Goal: Task Accomplishment & Management: Complete application form

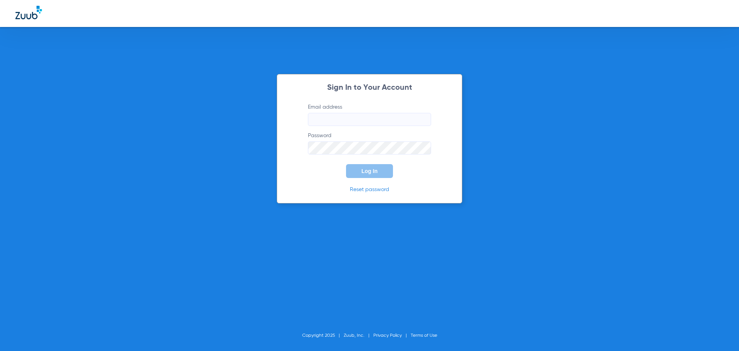
click at [392, 121] on input "Email address" at bounding box center [369, 119] width 123 height 13
type input "j"
type input "[PERSON_NAME][EMAIL_ADDRESS][DOMAIN_NAME]"
click at [346, 164] on button "Log In" at bounding box center [369, 171] width 47 height 14
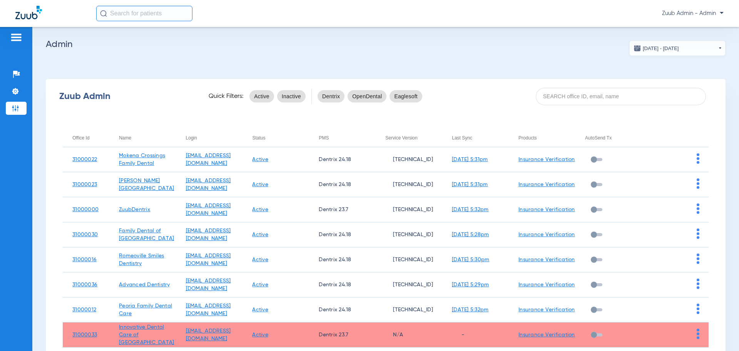
click at [481, 48] on app-admin-dashboard "[DATE] - [DATE] [DATE] Su Mo Tu We Th Fr Sa 31 1 2 3 4 5 6 7 8 9 10 11 12 13 14…" at bounding box center [386, 237] width 680 height 394
click at [628, 96] on input at bounding box center [621, 96] width 170 height 17
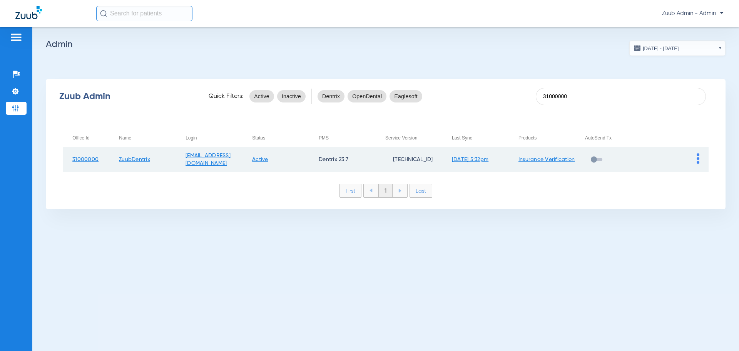
type input "31000000"
click at [699, 160] on img at bounding box center [698, 158] width 3 height 10
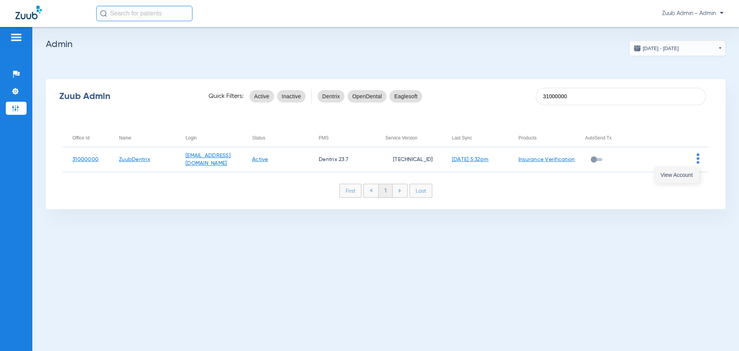
click at [693, 174] on span "View Account" at bounding box center [677, 174] width 32 height 5
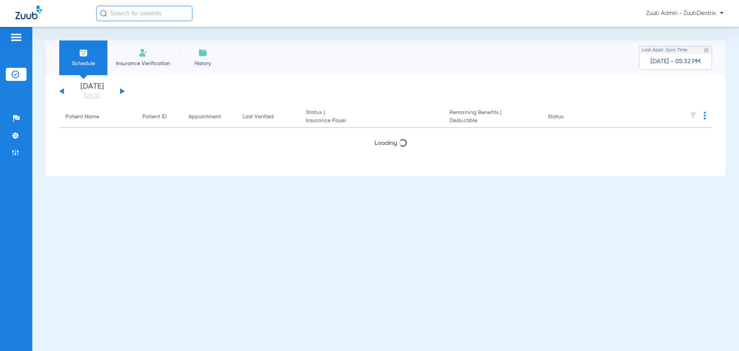
click at [126, 19] on input "text" at bounding box center [144, 13] width 96 height 15
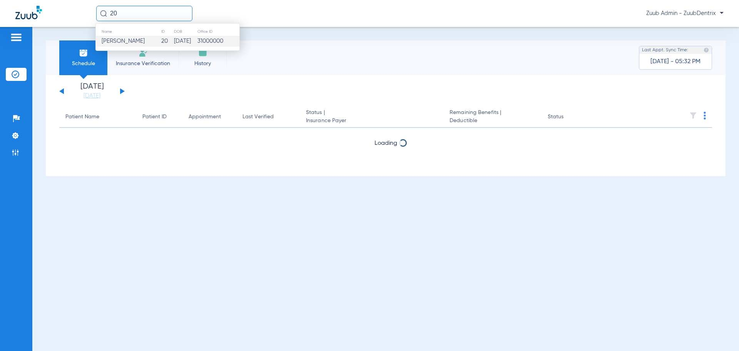
type input "20"
click at [133, 42] on span "[PERSON_NAME]" at bounding box center [123, 41] width 43 height 6
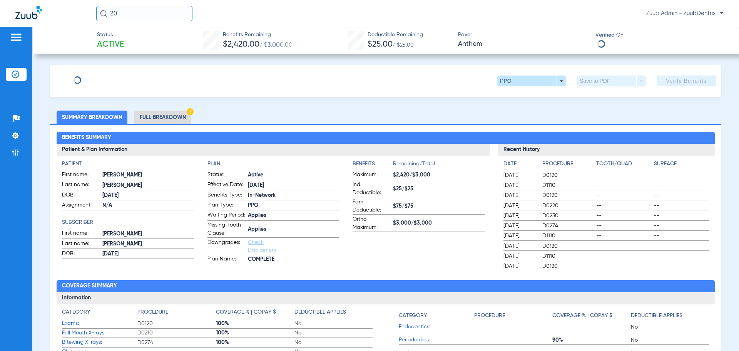
type input "[PERSON_NAME]"
type input "[DATE]"
type input "195A24169"
type input "174510"
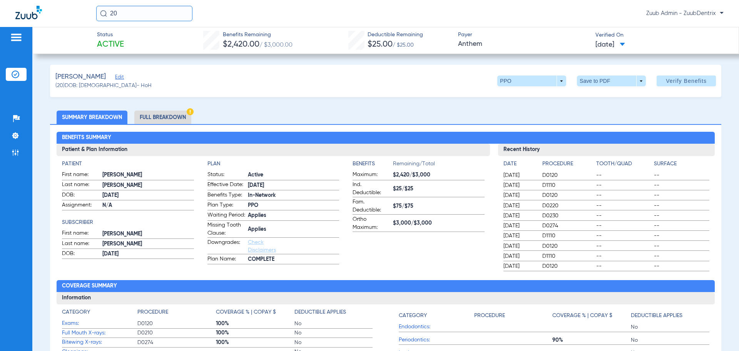
click at [122, 76] on span "Edit" at bounding box center [118, 77] width 7 height 7
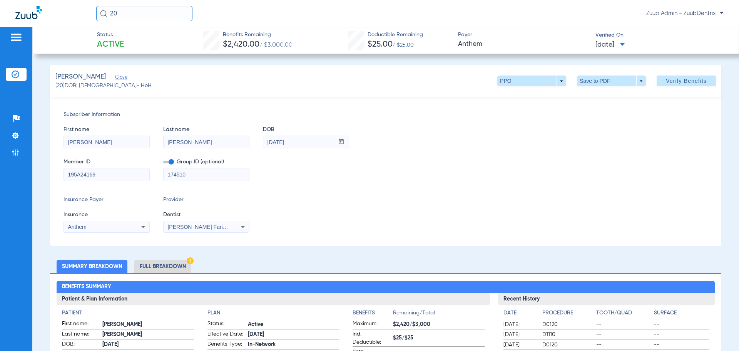
click at [33, 12] on img at bounding box center [28, 12] width 27 height 13
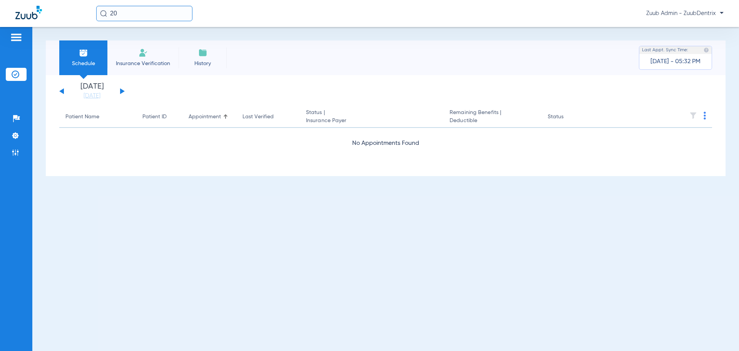
click at [122, 92] on button at bounding box center [122, 91] width 5 height 6
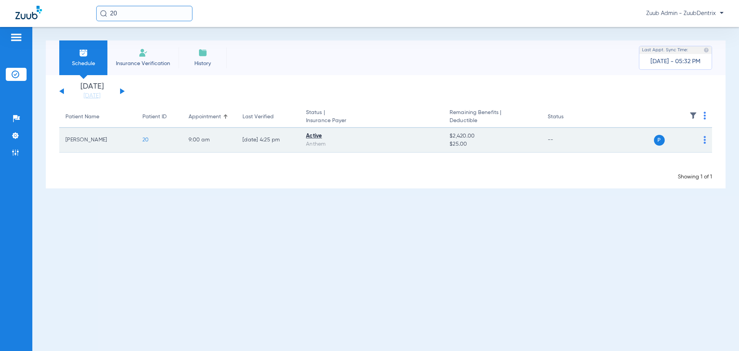
click at [147, 139] on span "20" at bounding box center [145, 139] width 7 height 5
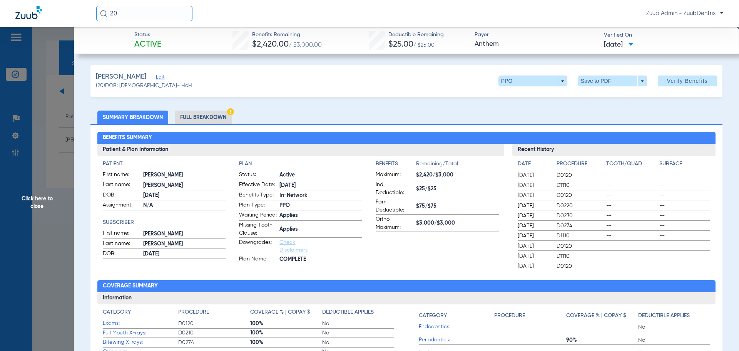
click at [163, 78] on span "Edit" at bounding box center [159, 77] width 7 height 7
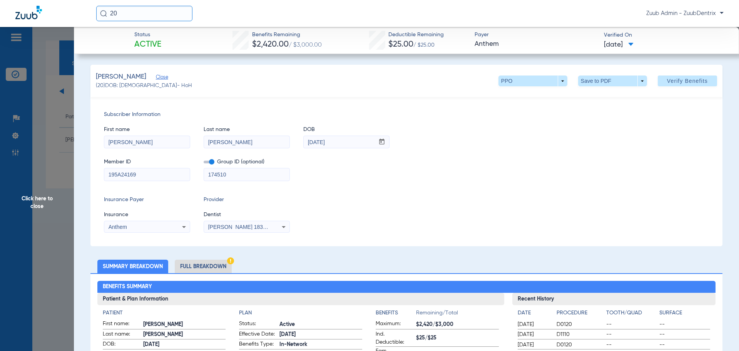
click at [66, 273] on span "Click here to close" at bounding box center [37, 202] width 74 height 351
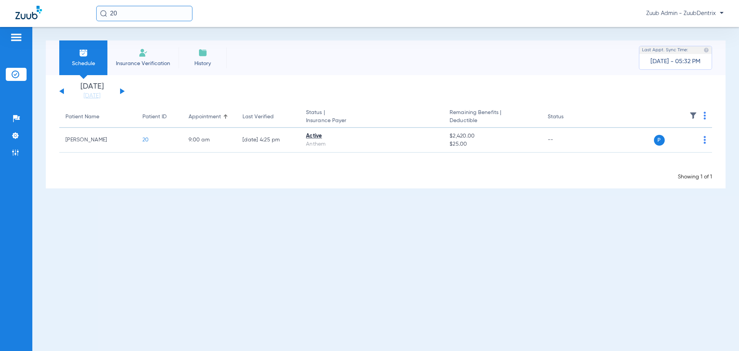
click at [122, 14] on input "20" at bounding box center [144, 13] width 96 height 15
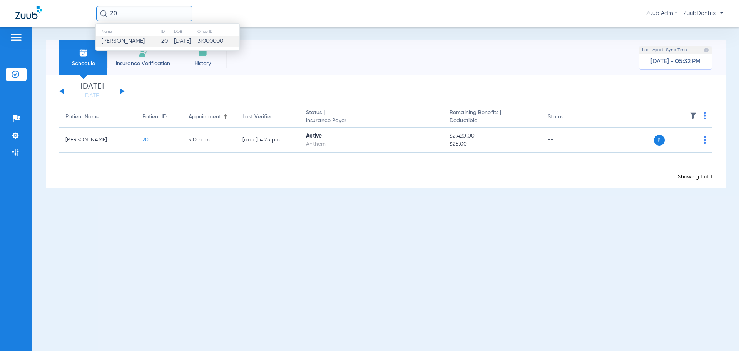
click at [145, 41] on span "[PERSON_NAME]" at bounding box center [123, 41] width 43 height 6
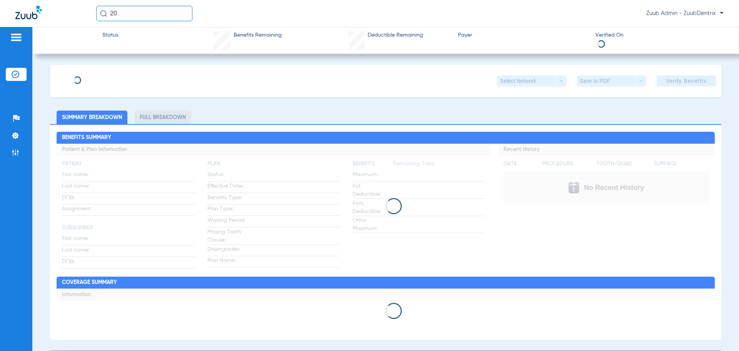
type input "[PERSON_NAME]"
type input "[DATE]"
type input "195A24169"
type input "174510"
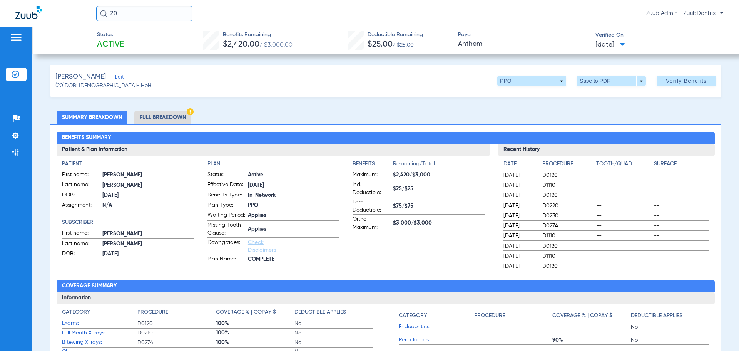
click at [122, 77] on span "Edit" at bounding box center [118, 77] width 7 height 7
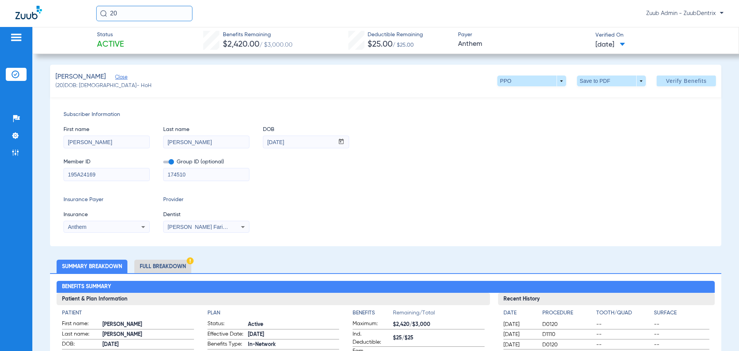
click at [247, 228] on icon at bounding box center [242, 226] width 9 height 9
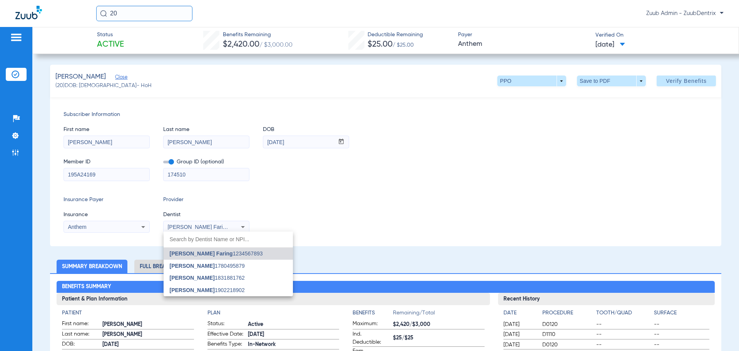
click at [341, 214] on div at bounding box center [369, 175] width 739 height 351
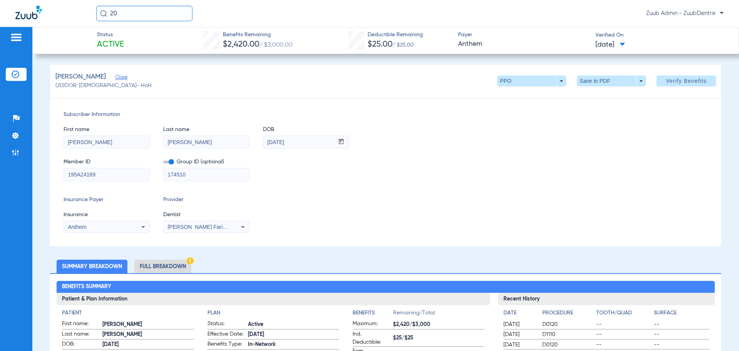
click at [245, 226] on icon at bounding box center [242, 226] width 9 height 9
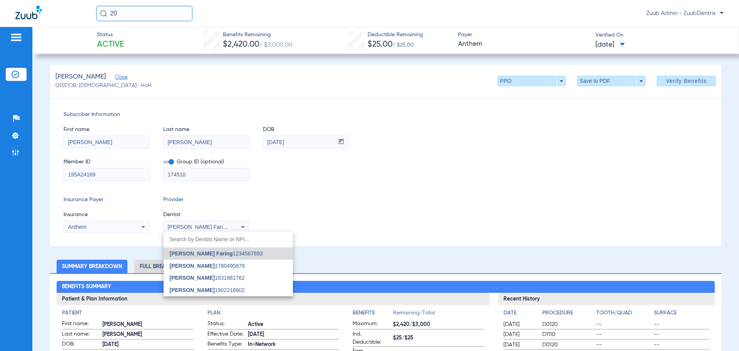
click at [359, 218] on div at bounding box center [369, 175] width 739 height 351
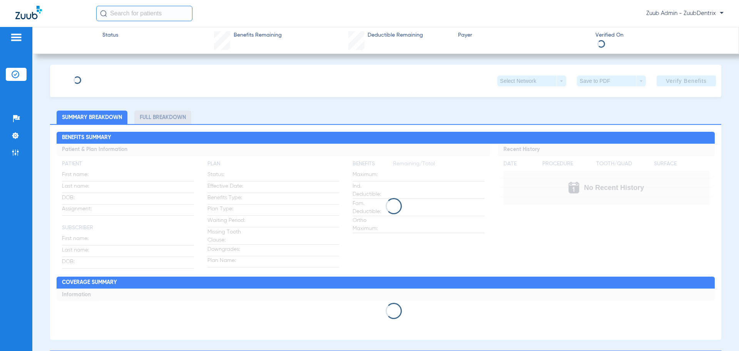
type input "[PERSON_NAME]"
type input "[DATE]"
type input "195A24169"
type input "174510"
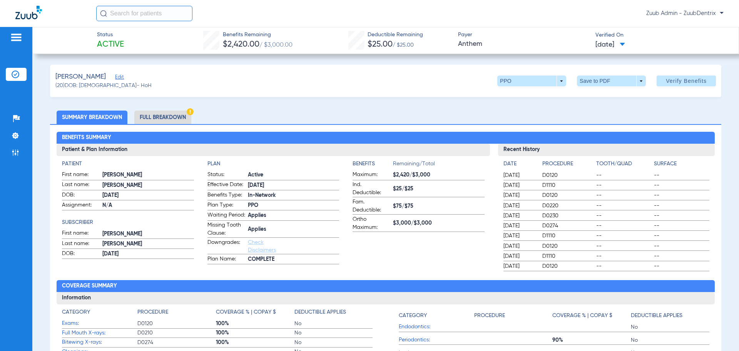
click at [122, 77] on span "Edit" at bounding box center [118, 77] width 7 height 7
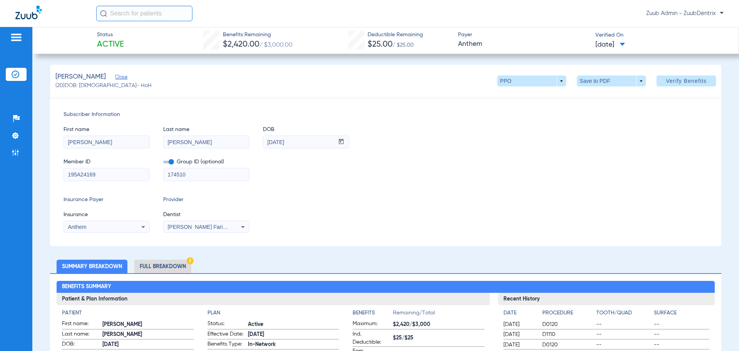
click at [20, 34] on img at bounding box center [16, 37] width 12 height 9
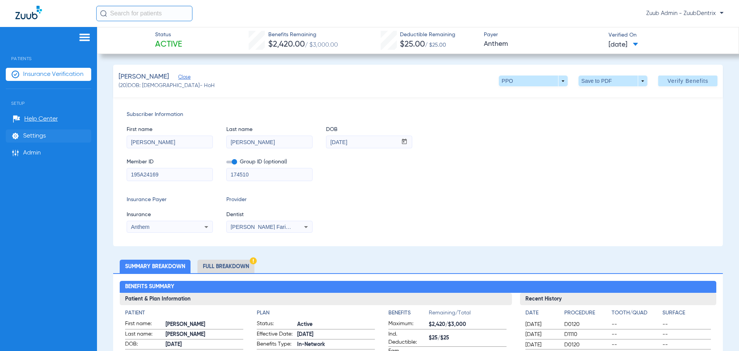
click at [49, 137] on li "Settings" at bounding box center [48, 135] width 85 height 13
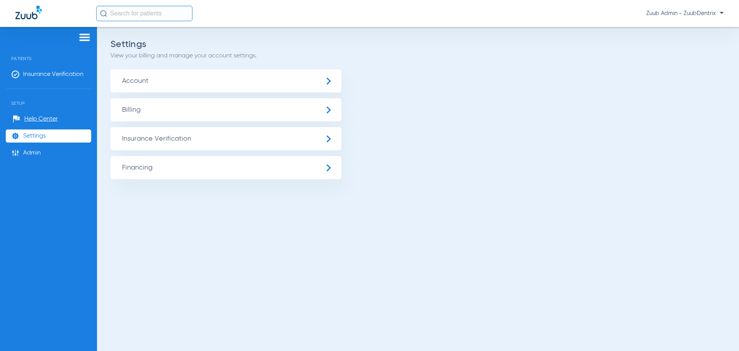
click at [133, 12] on input "text" at bounding box center [144, 13] width 96 height 15
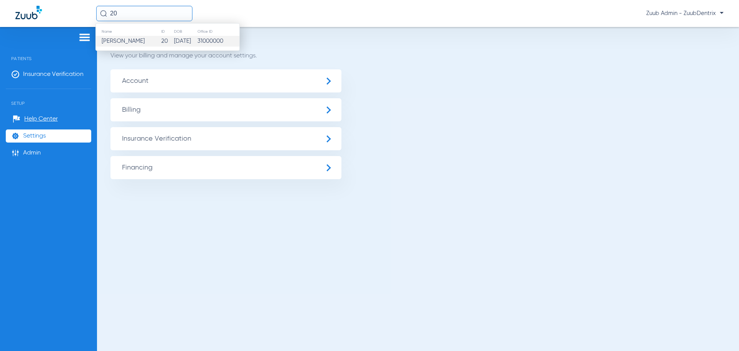
click at [174, 42] on td "[DATE]" at bounding box center [185, 41] width 23 height 11
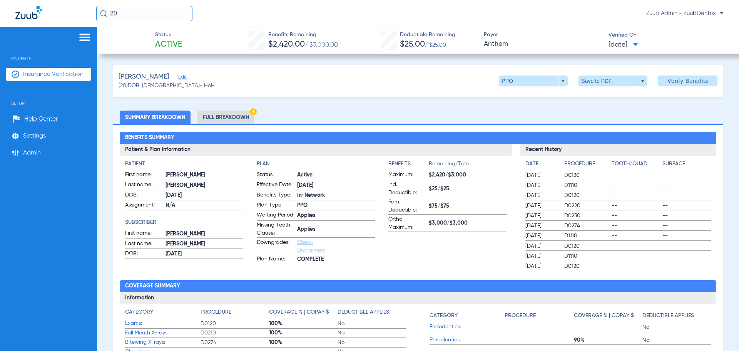
click at [185, 78] on span "Edit" at bounding box center [181, 77] width 7 height 7
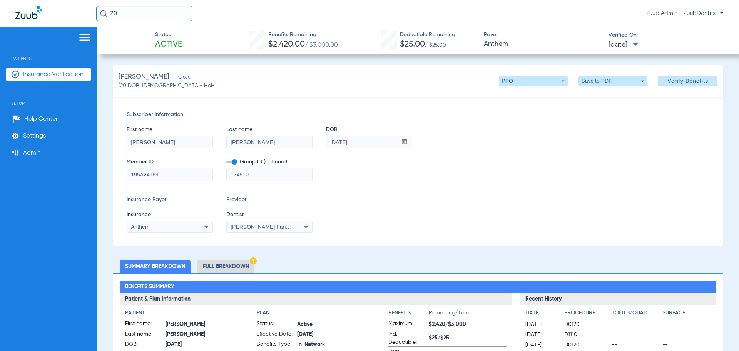
drag, startPoint x: 117, startPoint y: 19, endPoint x: 107, endPoint y: 19, distance: 10.8
click at [107, 19] on input "20" at bounding box center [144, 13] width 96 height 15
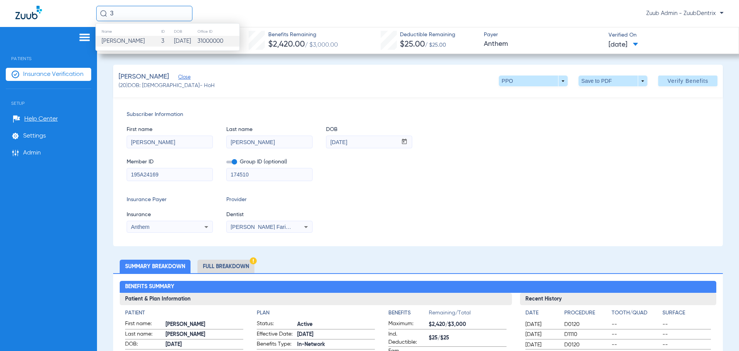
type input "3"
click at [151, 38] on td "[PERSON_NAME]" at bounding box center [128, 41] width 65 height 11
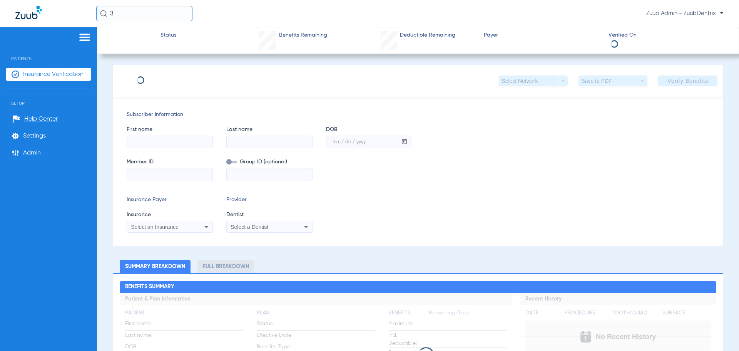
type input "[PERSON_NAME]"
type input "West"
type input "[DATE]"
type input "276784344"
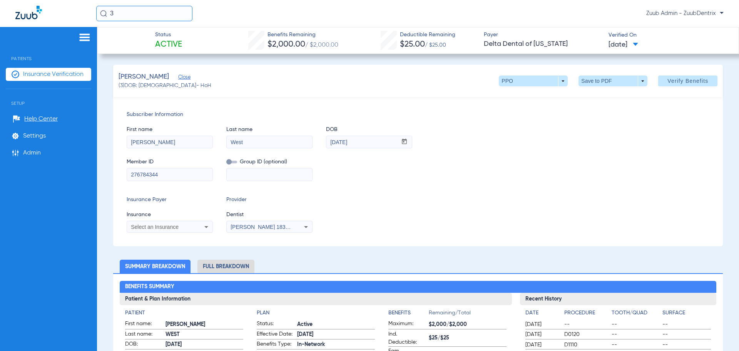
click at [132, 11] on input "3" at bounding box center [144, 13] width 96 height 15
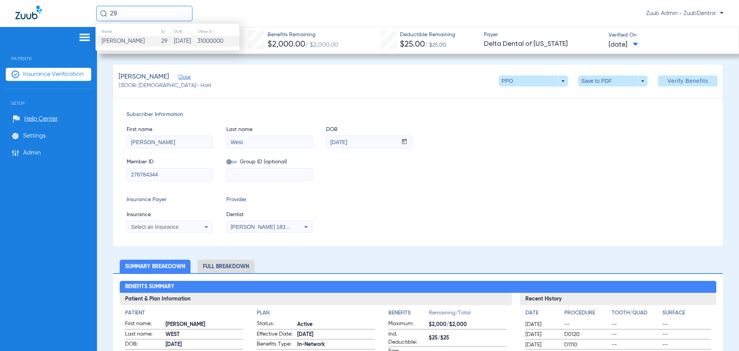
type input "29"
click at [161, 40] on td "29" at bounding box center [167, 41] width 13 height 11
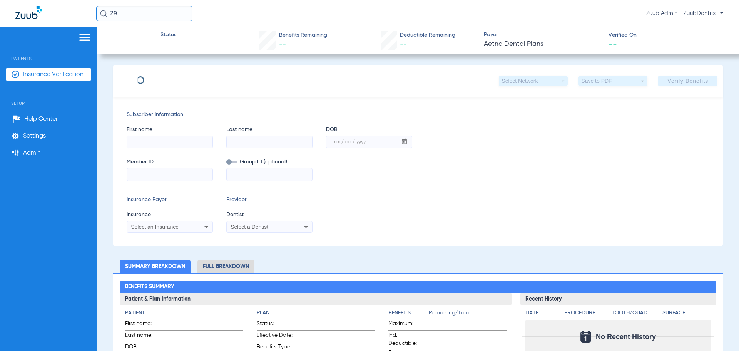
type input "[PERSON_NAME]"
type input "Huron"
type input "[DATE]"
type input "W270214778"
type input "16961901200001"
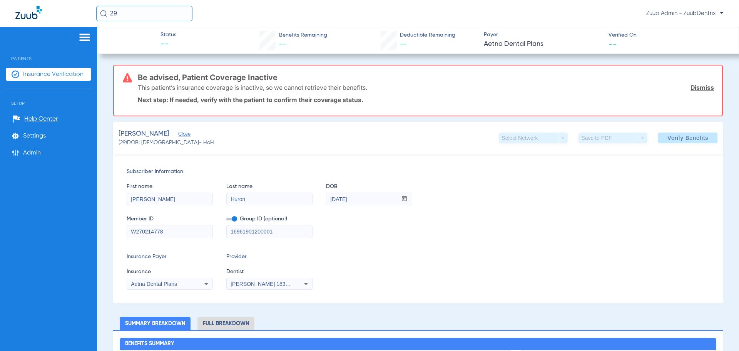
drag, startPoint x: 97, startPoint y: 14, endPoint x: 82, endPoint y: 33, distance: 24.1
click at [78, 15] on div "29 Zuub Admin - ZuubDentrix" at bounding box center [369, 13] width 739 height 27
type input "1"
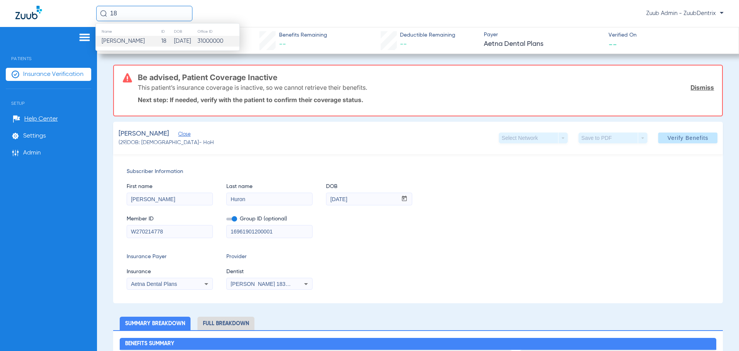
type input "18"
click at [185, 44] on td "[DATE]" at bounding box center [185, 41] width 23 height 11
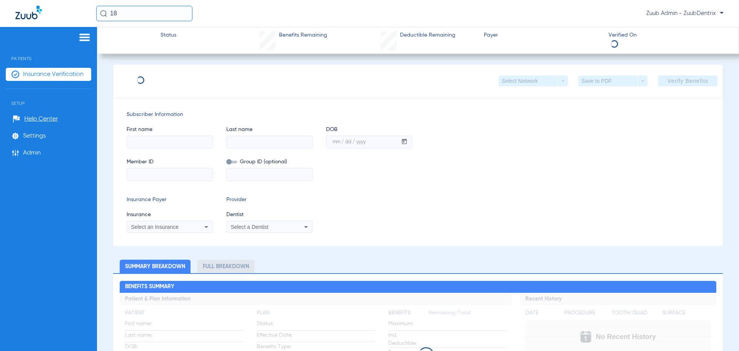
type input "[PERSON_NAME]"
type input "Peyton"
type input "[DATE]"
type input "960136393"
type input "012303602"
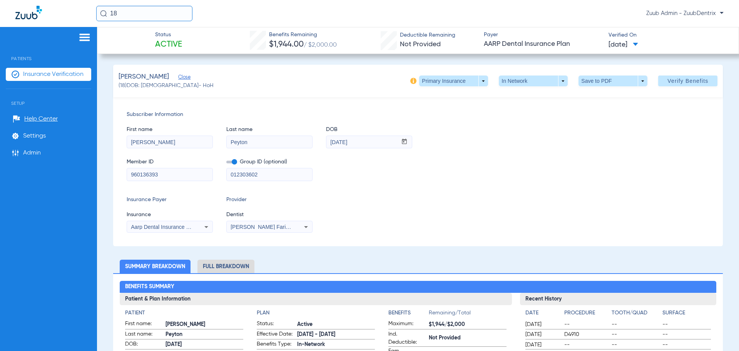
drag, startPoint x: 120, startPoint y: 17, endPoint x: 72, endPoint y: 17, distance: 48.5
click at [100, 17] on input "18" at bounding box center [144, 13] width 96 height 15
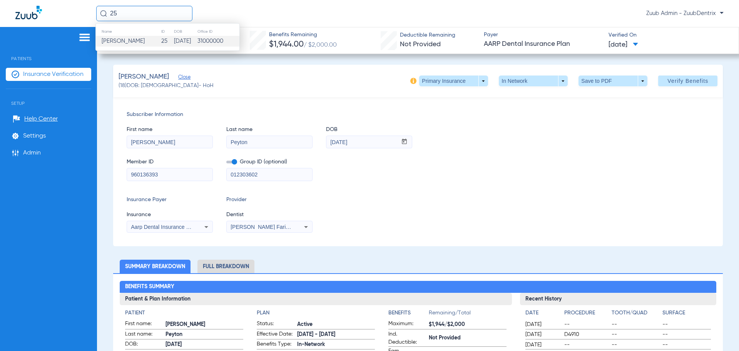
type input "25"
click at [138, 39] on span "[PERSON_NAME]" at bounding box center [123, 41] width 43 height 6
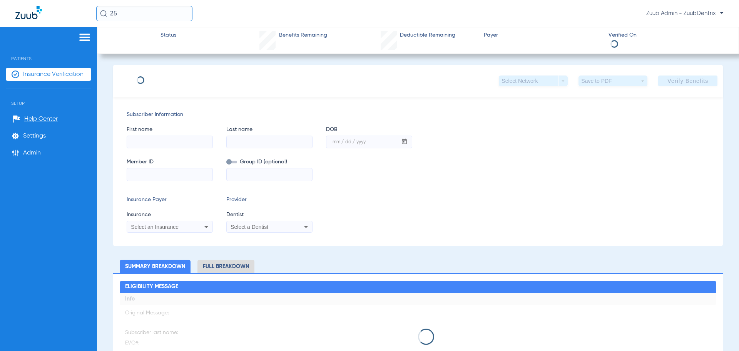
type input "[PERSON_NAME]"
type input "[DATE]"
type input "95893042G"
click at [319, 101] on div "Subscriber Information First name [PERSON_NAME] Last name [PERSON_NAME] DOB mm …" at bounding box center [418, 171] width 610 height 149
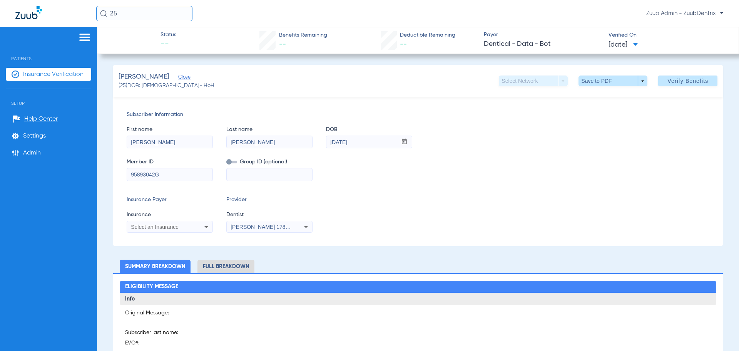
click at [120, 7] on input "25" at bounding box center [144, 13] width 96 height 15
click at [320, 14] on div "Zuub Admin - ZuubDentrix" at bounding box center [410, 13] width 628 height 15
